Goal: Information Seeking & Learning: Learn about a topic

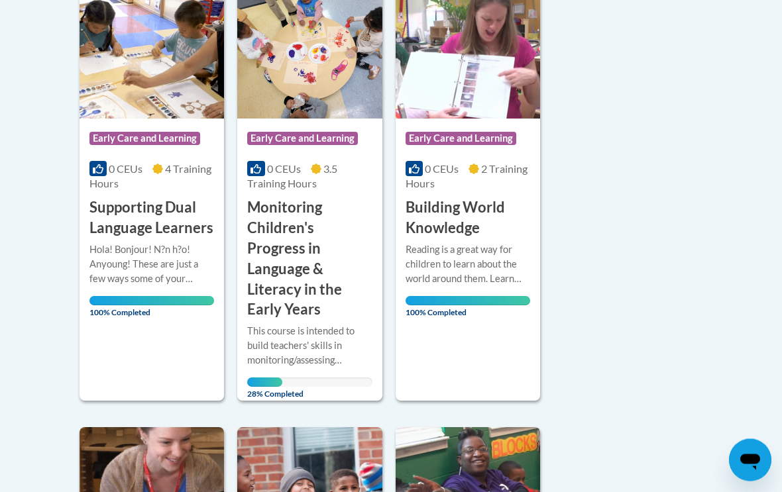
scroll to position [748, 0]
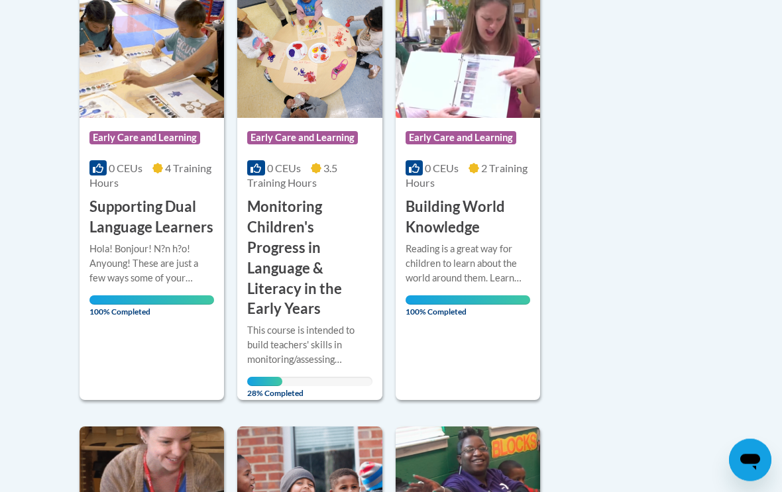
click at [297, 351] on div "This course is intended to build teachers' skills in monitoring/assessing child…" at bounding box center [309, 346] width 125 height 44
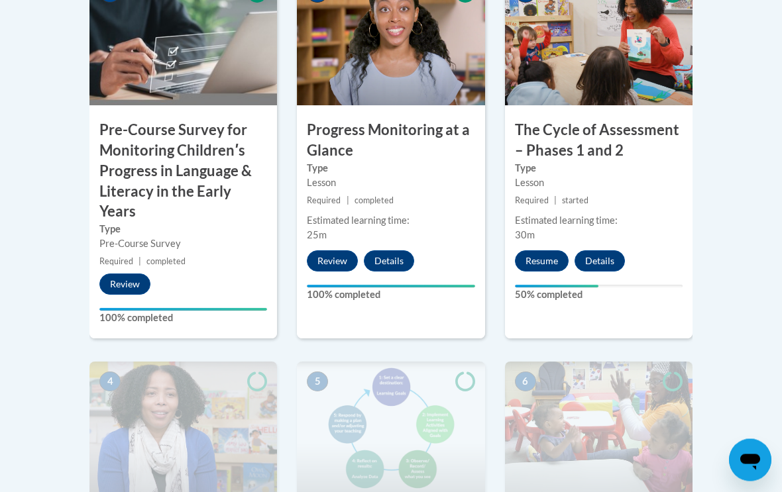
scroll to position [538, 0]
click at [542, 259] on button "Resume" at bounding box center [542, 260] width 54 height 21
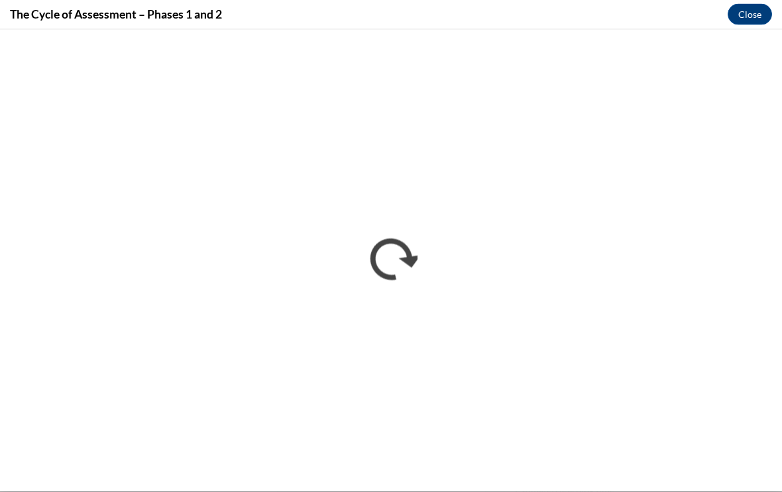
scroll to position [699, 0]
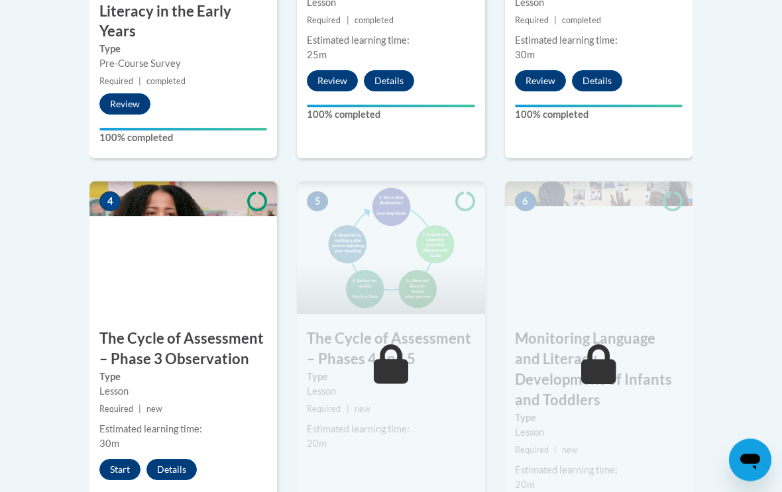
scroll to position [720, 0]
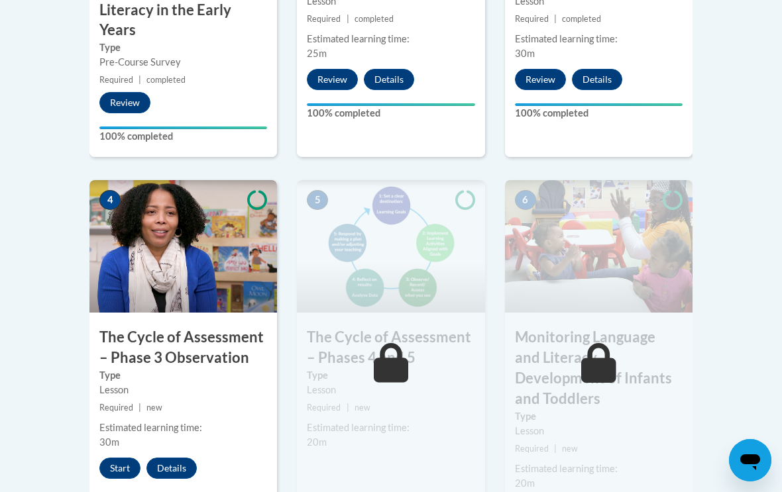
click at [115, 461] on button "Start" at bounding box center [119, 468] width 41 height 21
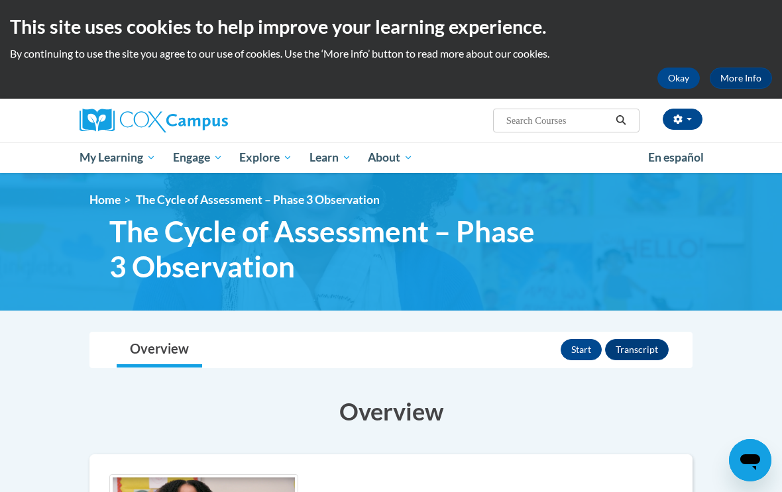
click at [578, 353] on button "Start" at bounding box center [581, 349] width 41 height 21
